Goal: Information Seeking & Learning: Learn about a topic

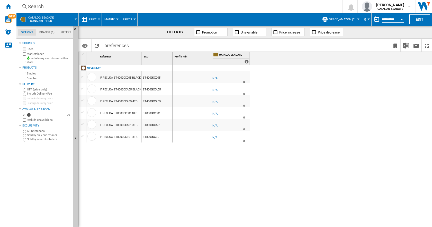
click at [122, 183] on div "SEAGATE FIRECUDA ST4000DX005 BLACK 4TB ST4000DX005 FIRECUDA ST4000DXA05 BLACK 4…" at bounding box center [126, 144] width 94 height 159
click at [287, 153] on div "-1.0 % -$1 % N/A 0 -1.0 % -$1" at bounding box center [303, 146] width 260 height 162
click at [419, 17] on button "Edit" at bounding box center [420, 19] width 21 height 10
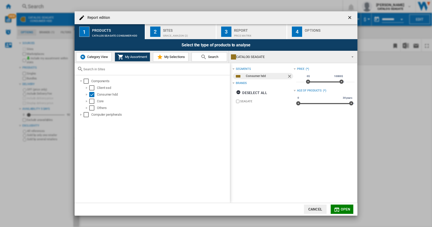
drag, startPoint x: 148, startPoint y: 15, endPoint x: 265, endPoint y: 14, distance: 117.1
click at [265, 14] on div "Report edition" at bounding box center [216, 17] width 283 height 13
click at [94, 56] on span "Category View" at bounding box center [97, 57] width 22 height 4
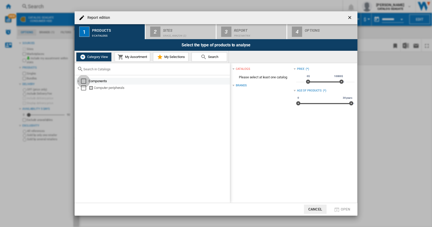
click at [83, 81] on div "Select" at bounding box center [83, 80] width 5 height 5
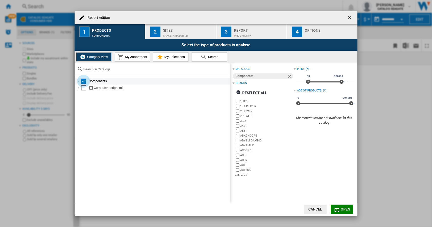
click at [83, 81] on div "Select" at bounding box center [83, 80] width 5 height 5
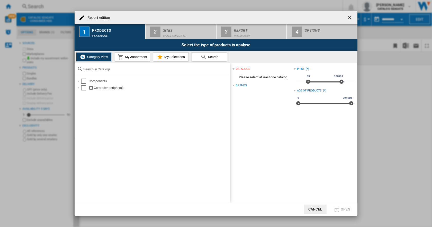
click at [348, 16] on ng-md-icon "getI18NText('BUTTONS.CLOSE_DIALOG')" at bounding box center [350, 18] width 6 height 6
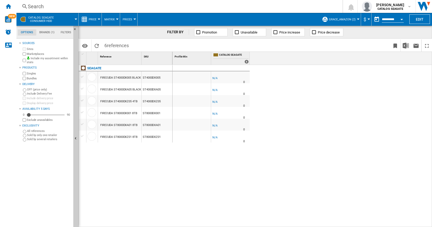
click at [23, 51] on div "Marketplaces" at bounding box center [47, 53] width 50 height 5
click at [423, 18] on button "Edit" at bounding box center [420, 19] width 21 height 10
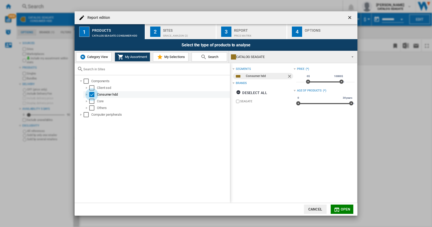
click at [90, 95] on div "Select" at bounding box center [91, 94] width 5 height 5
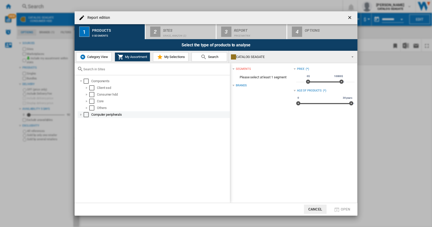
click at [87, 115] on div "Select" at bounding box center [86, 114] width 5 height 5
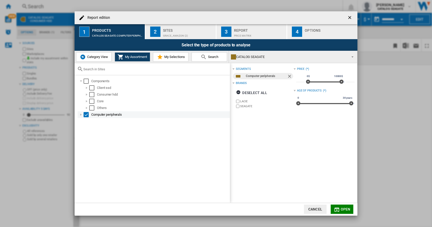
click at [81, 114] on div "Report edition ..." at bounding box center [80, 114] width 5 height 5
click at [87, 115] on div "Select" at bounding box center [86, 114] width 5 height 5
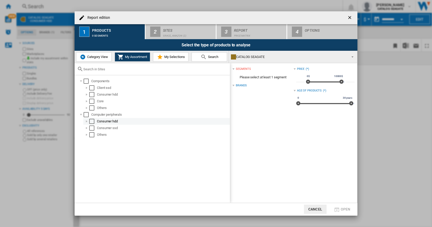
click at [92, 123] on div "Select" at bounding box center [91, 121] width 5 height 5
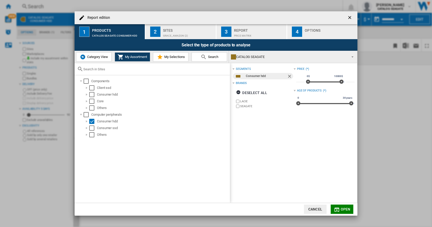
click at [347, 209] on span "Open" at bounding box center [346, 209] width 10 height 4
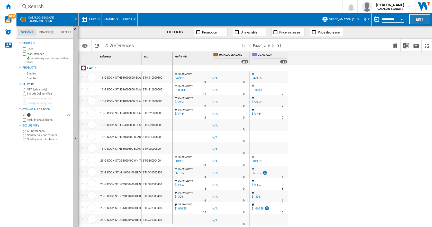
click at [417, 21] on button "Edit" at bounding box center [420, 19] width 21 height 10
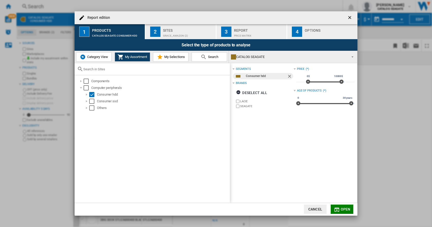
click at [102, 58] on span "Category View" at bounding box center [97, 57] width 22 height 4
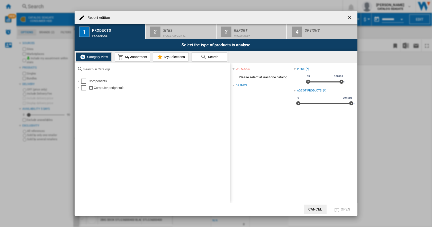
click at [137, 58] on span "My Assortment" at bounding box center [135, 57] width 23 height 4
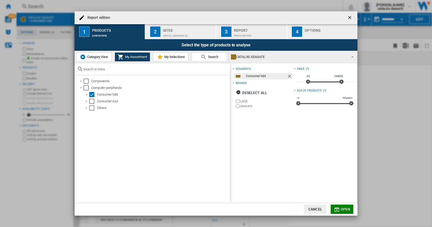
click at [97, 55] on button "Category View" at bounding box center [94, 56] width 36 height 9
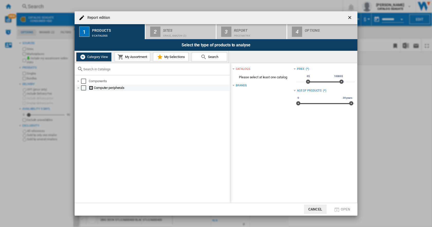
click at [79, 88] on div "Report edition ..." at bounding box center [78, 87] width 5 height 5
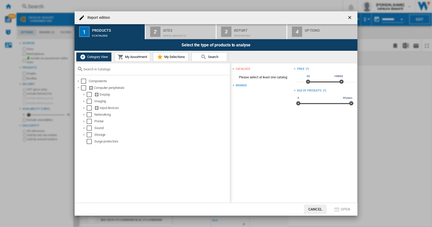
click at [243, 85] on div "Brands" at bounding box center [241, 85] width 11 height 4
click at [234, 85] on div "Report edition ..." at bounding box center [234, 85] width 2 height 2
click at [240, 84] on div "Brands" at bounding box center [241, 85] width 11 height 4
click at [236, 84] on div "Brands" at bounding box center [241, 85] width 11 height 4
click at [239, 85] on div "Brands" at bounding box center [241, 85] width 11 height 4
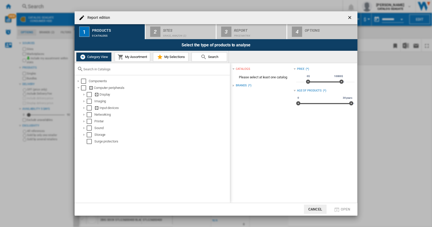
click at [241, 85] on div "Brands" at bounding box center [241, 85] width 11 height 4
click at [240, 84] on div "Brands" at bounding box center [241, 85] width 11 height 4
click at [240, 85] on div "Brands" at bounding box center [241, 85] width 11 height 4
click at [351, 16] on ng-md-icon "getI18NText('BUTTONS.CLOSE_DIALOG')" at bounding box center [350, 18] width 6 height 6
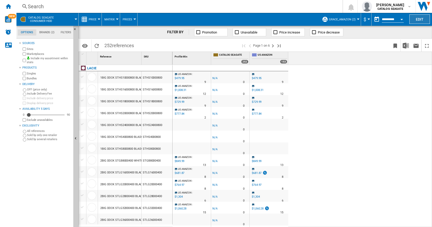
click at [422, 17] on button "Edit" at bounding box center [420, 19] width 21 height 10
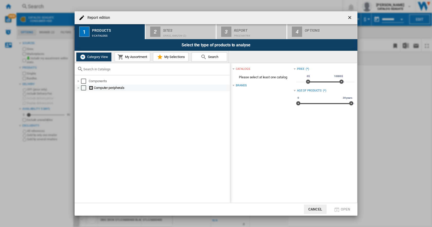
click at [85, 89] on div "Select" at bounding box center [83, 87] width 5 height 5
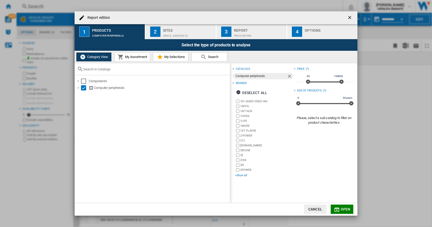
click at [238, 173] on div "+Show all" at bounding box center [264, 175] width 58 height 4
click at [256, 93] on div "Deselect all" at bounding box center [251, 92] width 31 height 9
click at [242, 174] on div "+Show all" at bounding box center [264, 175] width 58 height 4
click at [346, 209] on span "Open" at bounding box center [346, 209] width 10 height 4
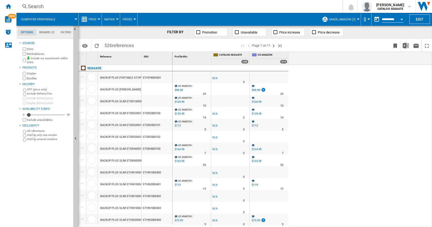
click at [91, 19] on span "Price" at bounding box center [93, 19] width 8 height 3
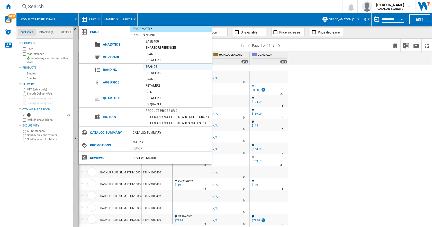
click at [154, 67] on div "Brands" at bounding box center [177, 66] width 69 height 5
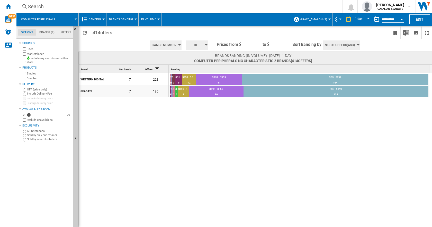
click at [95, 19] on span "Banding" at bounding box center [95, 19] width 12 height 3
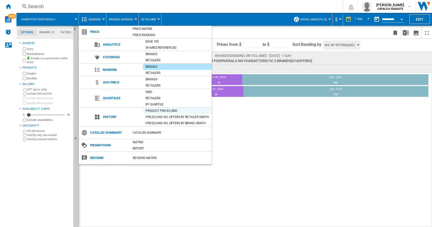
click at [168, 110] on div "Product prices grid" at bounding box center [177, 110] width 69 height 5
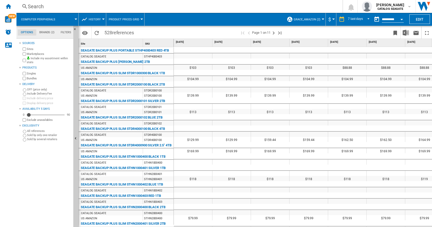
click at [93, 20] on span "History" at bounding box center [95, 19] width 12 height 3
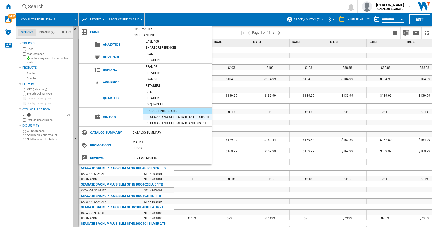
click at [166, 115] on div "Prices and No. offers by retailer graph" at bounding box center [177, 116] width 69 height 5
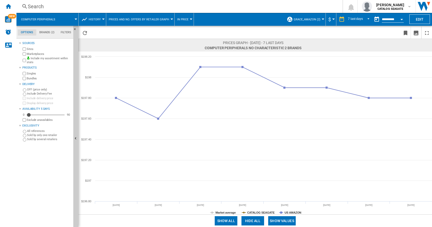
click at [102, 19] on div at bounding box center [103, 19] width 3 height 1
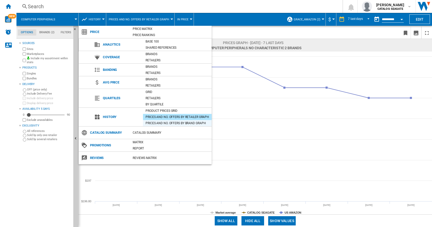
click at [157, 122] on div "Prices and No. offers by brand graph" at bounding box center [177, 122] width 69 height 5
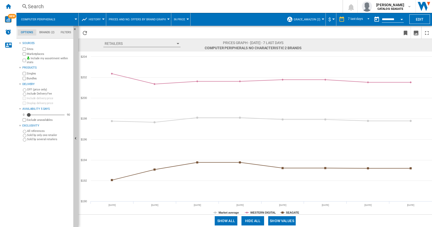
click at [94, 19] on span "History" at bounding box center [95, 19] width 12 height 3
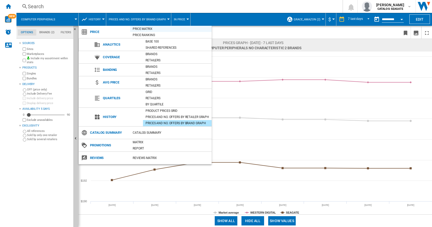
click at [144, 29] on div "Price Matrix" at bounding box center [171, 28] width 82 height 5
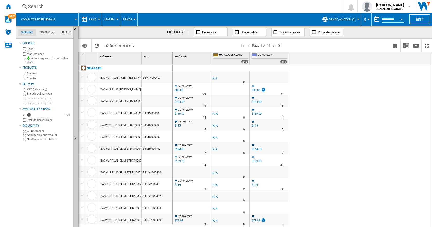
click at [357, 18] on button "Grace_Amazon (2)" at bounding box center [343, 19] width 29 height 13
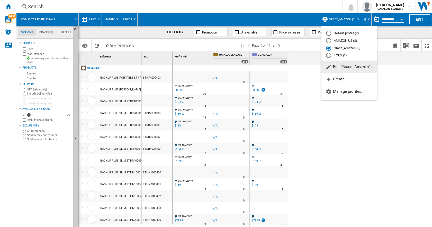
click at [325, 113] on md-backdrop at bounding box center [216, 113] width 432 height 227
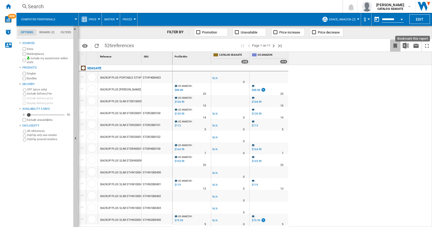
click at [395, 44] on ng-md-icon "Bookmark this report" at bounding box center [395, 46] width 6 height 6
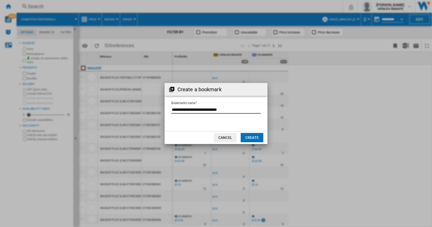
drag, startPoint x: 231, startPoint y: 109, endPoint x: 172, endPoint y: 110, distance: 59.7
click at [172, 110] on input "Bookmark's name" at bounding box center [216, 110] width 90 height 8
type input "**********"
click at [255, 137] on button "Create" at bounding box center [252, 137] width 23 height 9
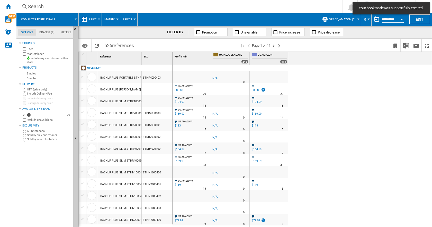
click at [357, 18] on button "Grace_Amazon (2)" at bounding box center [343, 19] width 29 height 13
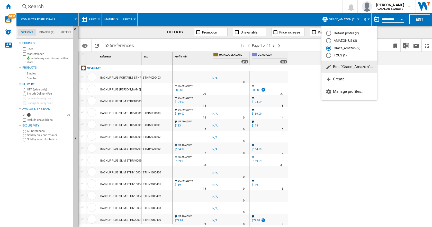
click at [339, 144] on md-backdrop at bounding box center [216, 113] width 432 height 227
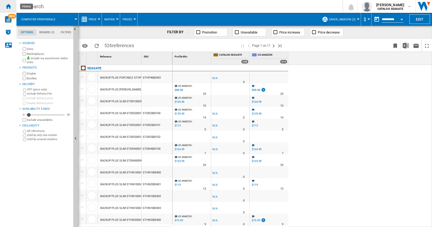
click at [6, 4] on ng-md-icon "Home" at bounding box center [8, 6] width 6 height 6
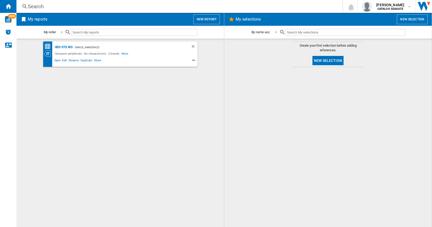
click at [329, 59] on button "New selection" at bounding box center [328, 60] width 31 height 9
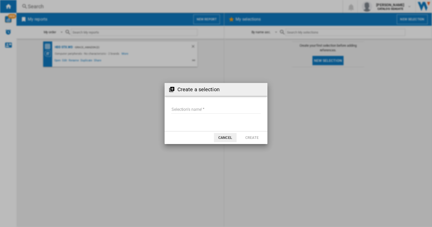
click at [199, 108] on input "Selection's name'" at bounding box center [216, 110] width 90 height 8
click at [226, 138] on button "Cancel" at bounding box center [225, 137] width 23 height 9
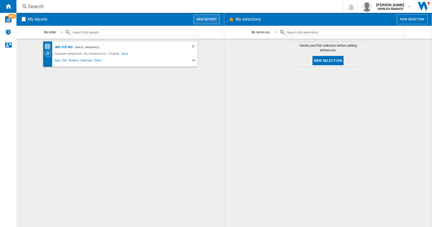
click at [212, 20] on button "New report" at bounding box center [207, 19] width 27 height 10
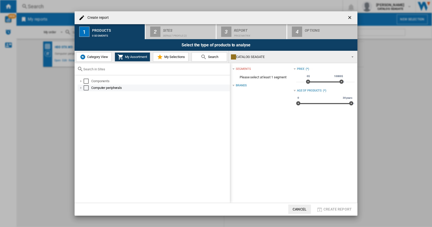
click at [81, 87] on div "Create report ..." at bounding box center [80, 87] width 5 height 5
click at [92, 93] on div "Select" at bounding box center [91, 94] width 5 height 5
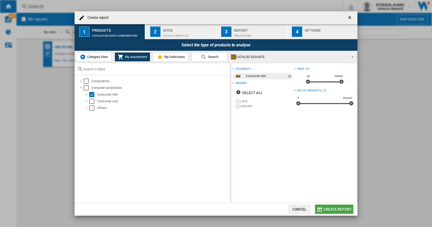
click at [328, 208] on span "Create report" at bounding box center [338, 209] width 28 height 4
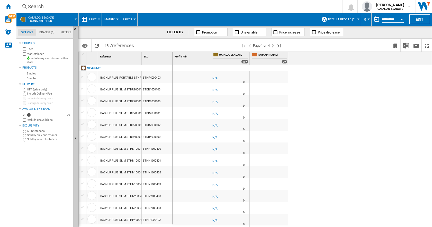
click at [38, 6] on div "Search" at bounding box center [179, 6] width 302 height 7
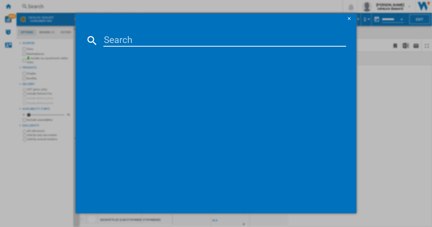
click at [120, 39] on input at bounding box center [224, 40] width 243 height 12
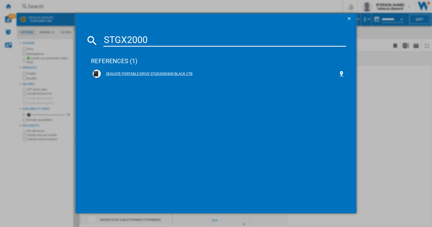
type input "STGX2000"
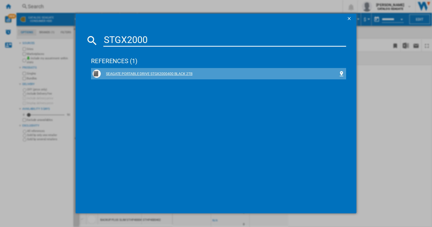
click at [146, 73] on div "SEAGATE PORTABLE DRIVE STGX2000400 BLACK 2TB" at bounding box center [220, 73] width 238 height 5
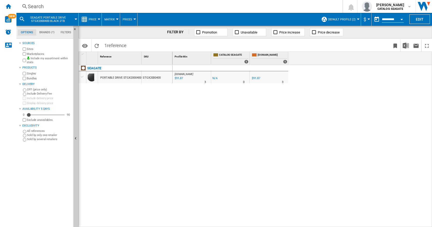
click at [91, 18] on span "Price" at bounding box center [93, 19] width 8 height 3
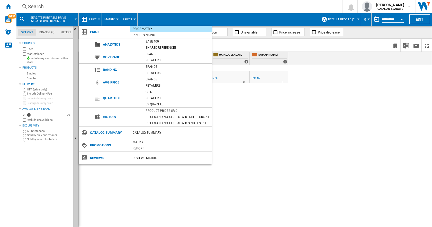
click at [302, 118] on md-backdrop at bounding box center [216, 113] width 432 height 227
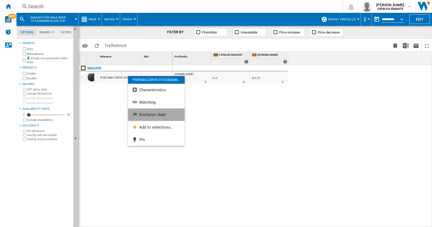
click at [149, 114] on span "Evolution chart" at bounding box center [152, 114] width 27 height 5
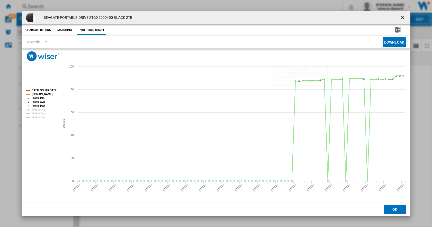
click at [406, 14] on button "Product popup" at bounding box center [403, 18] width 10 height 10
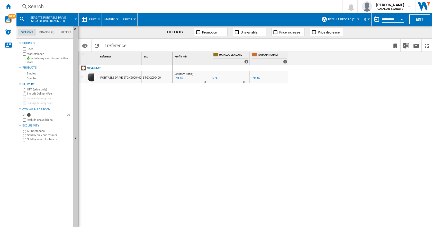
click at [93, 21] on button "Price" at bounding box center [94, 19] width 10 height 13
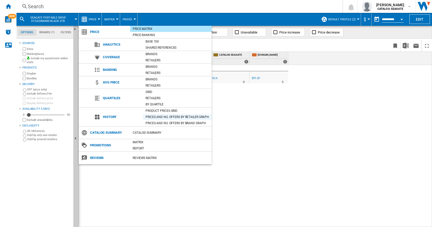
click at [156, 116] on div "Prices and No. offers by retailer graph" at bounding box center [177, 116] width 69 height 5
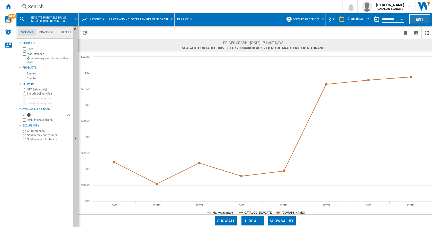
click at [417, 19] on button "Edit" at bounding box center [420, 19] width 21 height 10
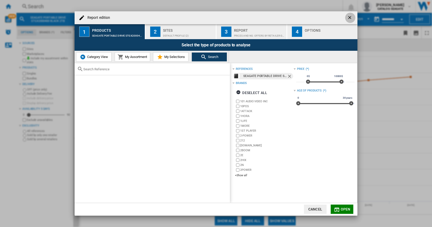
click at [349, 18] on ng-md-icon "getI18NText('BUTTONS.CLOSE_DIALOG')" at bounding box center [350, 18] width 6 height 6
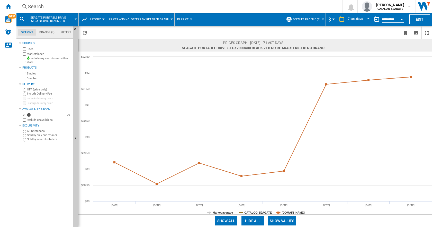
click at [318, 19] on span "Default profile (2)" at bounding box center [307, 19] width 28 height 3
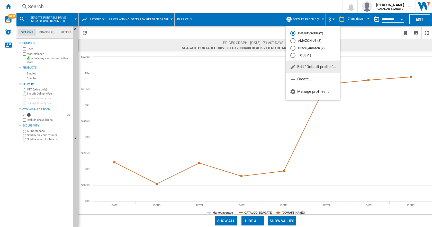
click at [309, 65] on span "Edit "Default profile"..." at bounding box center [313, 66] width 46 height 5
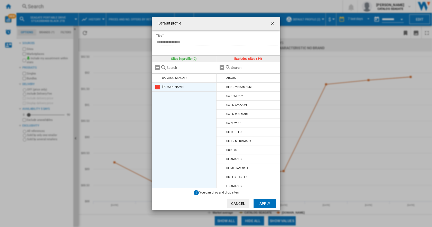
click at [158, 88] on md-icon at bounding box center [158, 87] width 6 height 6
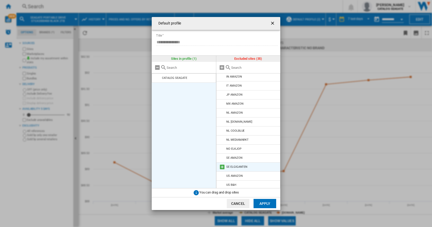
scroll to position [201, 0]
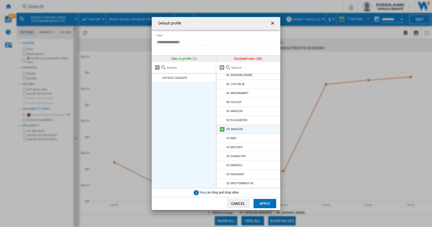
click at [232, 129] on div "US AMAZON" at bounding box center [234, 128] width 16 height 3
click at [220, 130] on md-icon at bounding box center [222, 129] width 6 height 6
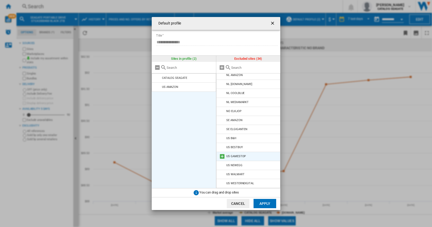
scroll to position [192, 0]
click at [264, 200] on button "Apply" at bounding box center [265, 203] width 23 height 9
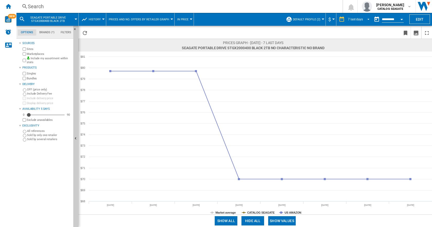
click at [366, 17] on span "REPORTS.WIZARD.STEPS.REPORT.STEPS.REPORT_OPTIONS.PERIOD: 7 last days" at bounding box center [367, 18] width 6 height 5
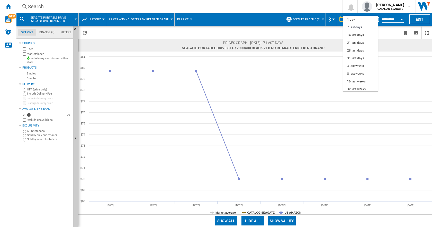
scroll to position [8, 0]
click at [355, 42] on div "28 last days" at bounding box center [355, 43] width 17 height 4
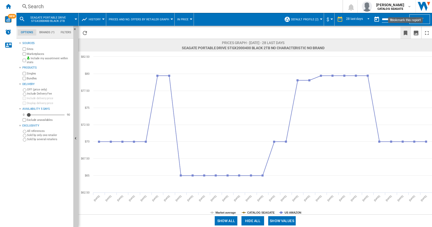
click at [404, 33] on ng-md-icon "Bookmark this report" at bounding box center [406, 33] width 6 height 6
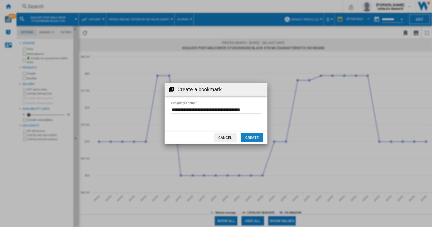
click at [247, 137] on button "Create" at bounding box center [252, 137] width 23 height 9
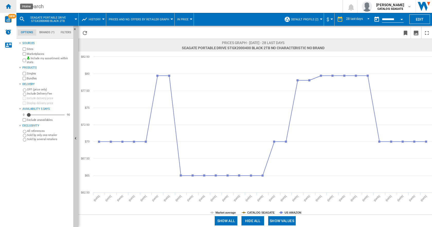
click at [11, 6] on ng-md-icon "Home" at bounding box center [8, 6] width 6 height 6
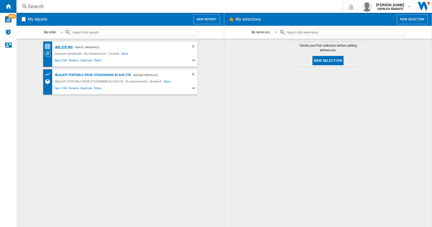
click at [68, 47] on div "HDD STX.WD" at bounding box center [63, 47] width 19 height 6
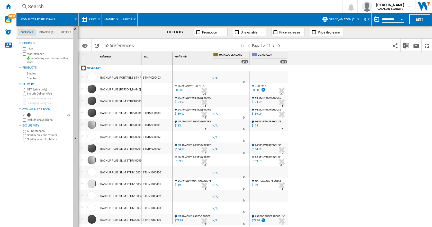
click at [95, 19] on span "Price" at bounding box center [93, 19] width 8 height 3
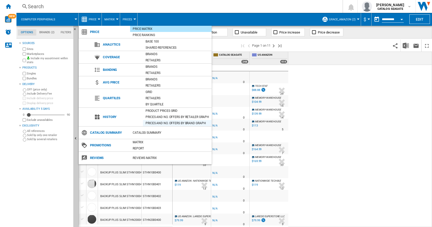
click at [161, 123] on div "Prices and No. offers by brand graph" at bounding box center [177, 122] width 69 height 5
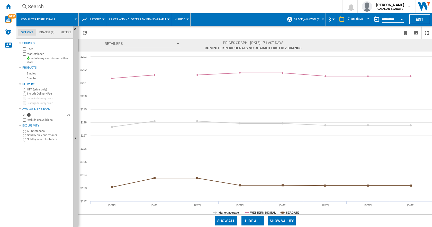
click at [51, 5] on div "Search" at bounding box center [179, 6] width 302 height 7
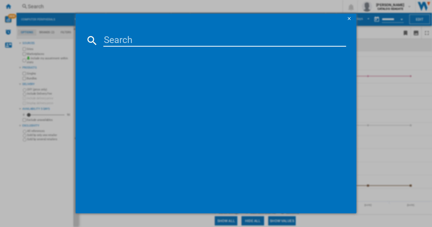
click at [349, 15] on button "button" at bounding box center [350, 19] width 10 height 10
